Goal: Download file/media

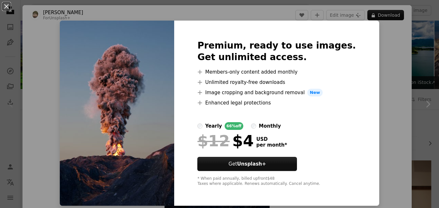
scroll to position [193, 0]
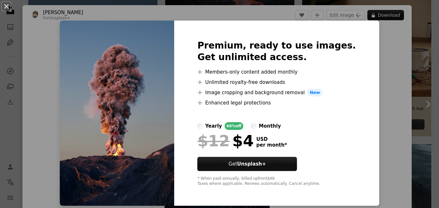
click at [169, 72] on img at bounding box center [117, 113] width 115 height 185
click at [399, 121] on div "An X shape Premium, ready to use images. Get unlimited access. A plus sign Memb…" at bounding box center [219, 104] width 439 height 208
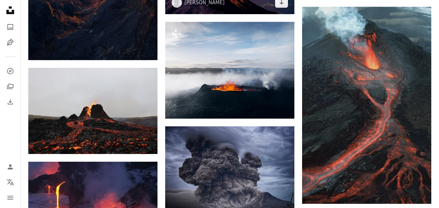
scroll to position [329, 0]
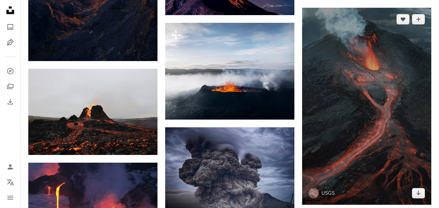
click at [340, 99] on img at bounding box center [366, 106] width 129 height 197
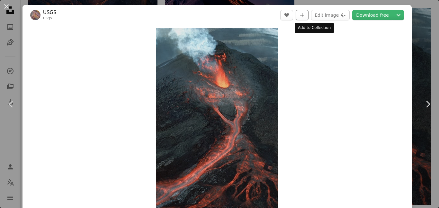
click at [305, 15] on icon "Add to Collection" at bounding box center [302, 15] width 4 height 4
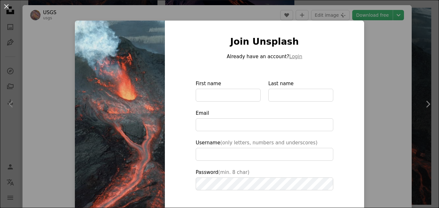
click at [129, 79] on img at bounding box center [120, 146] width 90 height 250
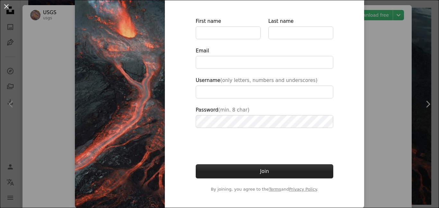
click at [277, 173] on button "Join" at bounding box center [265, 171] width 138 height 14
